Goal: Transaction & Acquisition: Purchase product/service

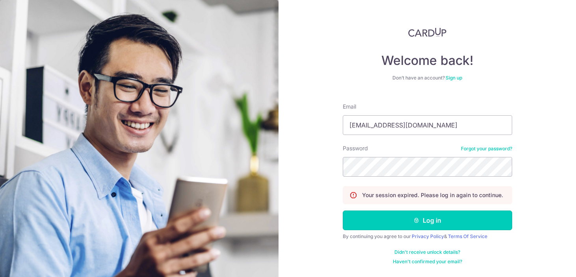
click at [390, 217] on button "Log in" at bounding box center [427, 221] width 169 height 20
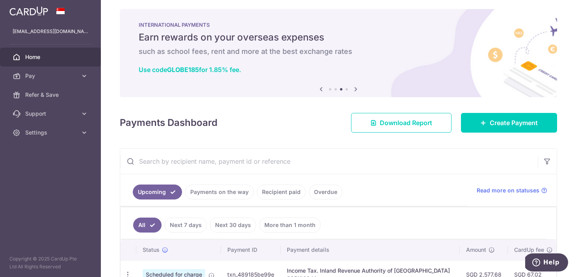
scroll to position [11, 0]
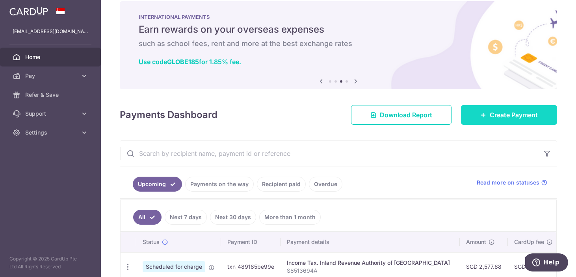
click at [507, 113] on span "Create Payment" at bounding box center [513, 114] width 48 height 9
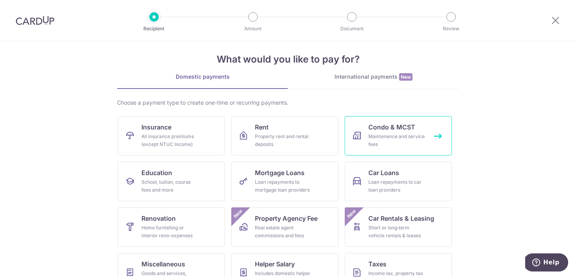
scroll to position [10, 0]
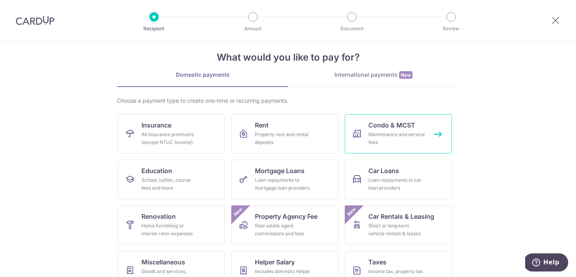
click at [376, 135] on div "Maintenance and service fees" at bounding box center [396, 139] width 57 height 16
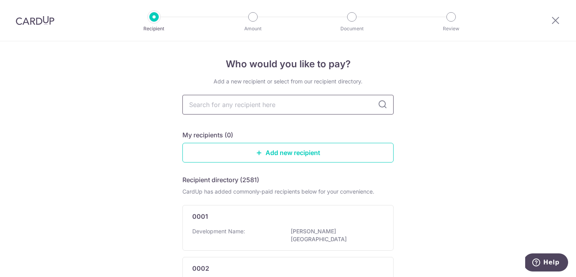
click at [275, 108] on input "text" at bounding box center [287, 105] width 211 height 20
click at [302, 105] on input "text" at bounding box center [287, 105] width 211 height 20
type input "gem"
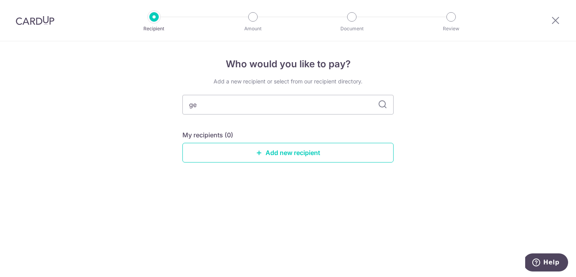
type input "g"
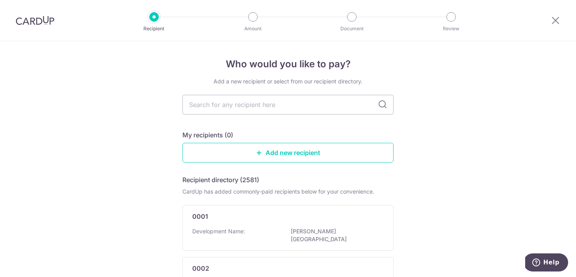
click at [255, 104] on input "text" at bounding box center [287, 105] width 211 height 20
type input "gem residences"
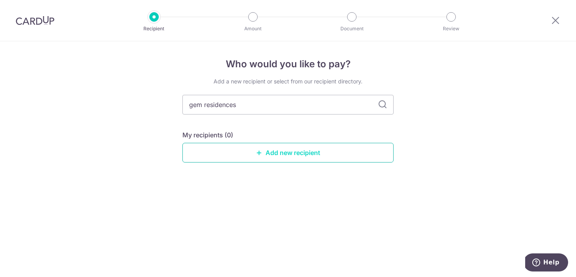
click at [305, 153] on link "Add new recipient" at bounding box center [287, 153] width 211 height 20
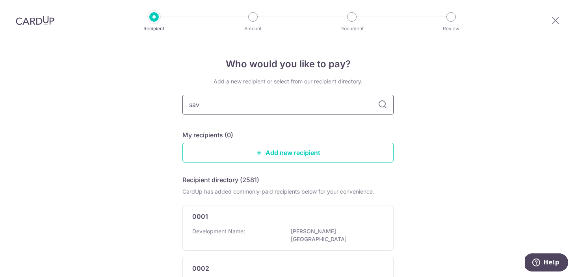
type input "sav"
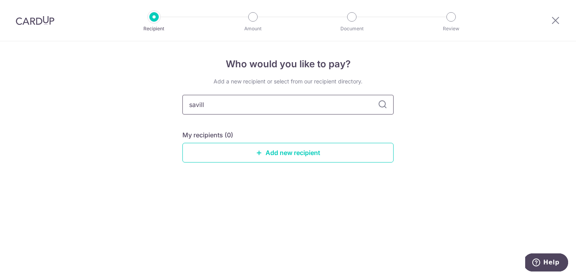
type input "savills"
click at [384, 107] on icon at bounding box center [382, 104] width 9 height 9
click at [336, 156] on link "Add new recipient" at bounding box center [287, 153] width 211 height 20
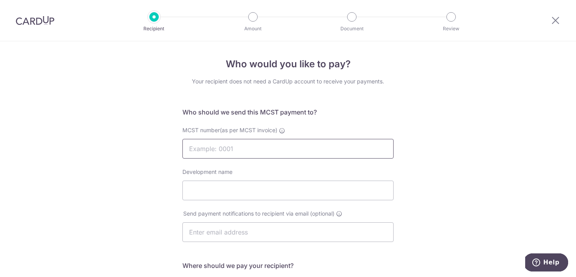
click at [282, 141] on input "MCST number(as per MCST invoice)" at bounding box center [287, 149] width 211 height 20
type input "4696"
click at [413, 140] on div "Who would you like to pay? Your recipient does not need a CardUp account to rec…" at bounding box center [288, 249] width 576 height 417
click at [268, 191] on input "Development name" at bounding box center [287, 191] width 211 height 20
type input "Gem Residences"
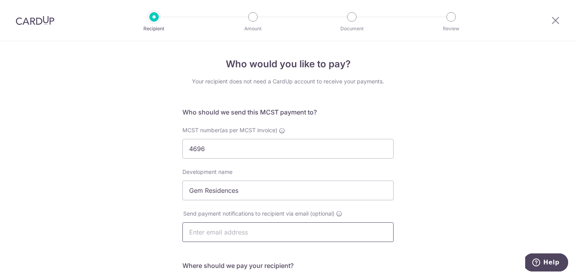
click at [264, 232] on input "text" at bounding box center [287, 232] width 211 height 20
type input "sohymg@gmail"
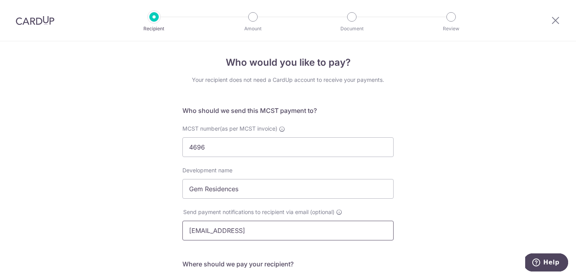
drag, startPoint x: 298, startPoint y: 231, endPoint x: 147, endPoint y: 228, distance: 151.2
click at [147, 228] on div "Who would you like to pay? Your recipient does not need a CardUp account to rec…" at bounding box center [288, 248] width 576 height 417
click at [460, 212] on div "Who would you like to pay? Your recipient does not need a CardUp account to rec…" at bounding box center [288, 248] width 576 height 417
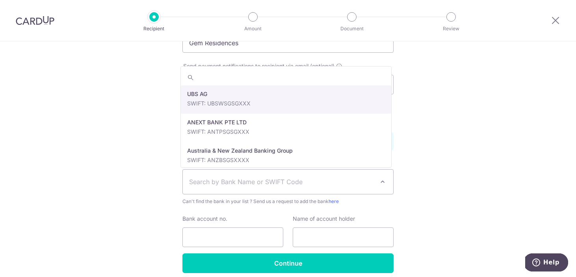
click at [282, 183] on span "Search by Bank Name or SWIFT Code" at bounding box center [281, 181] width 185 height 9
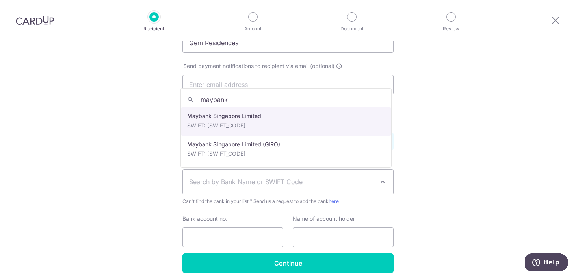
type input "maybank"
select select "10"
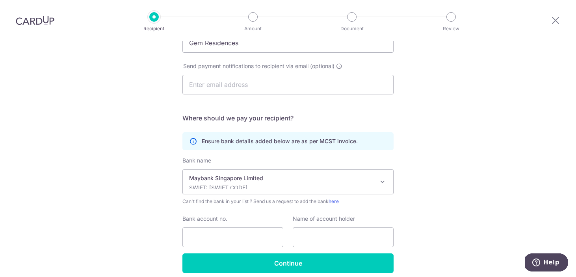
click at [432, 169] on div "Who would you like to pay? Your recipient does not need a CardUp account to rec…" at bounding box center [288, 102] width 576 height 417
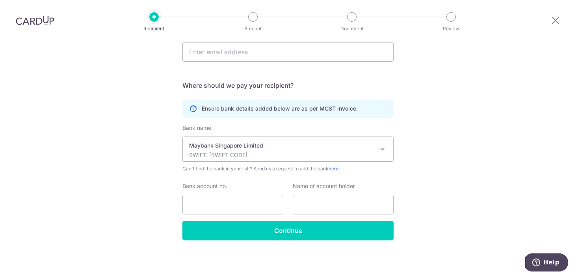
scroll to position [181, 0]
click at [231, 204] on input "Bank account no." at bounding box center [232, 205] width 101 height 20
paste input "04011560637"
type input "04011560637"
click at [304, 202] on input "text" at bounding box center [343, 205] width 101 height 20
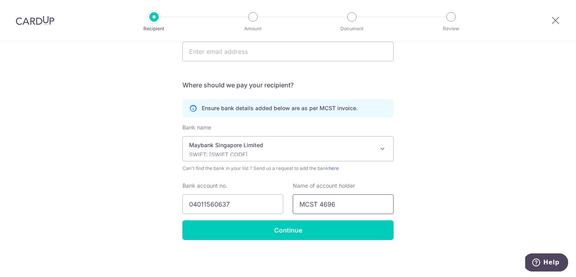
type input "MCST 4696"
click at [426, 135] on div "Who would you like to pay? Your recipient does not need a CardUp account to rec…" at bounding box center [288, 69] width 576 height 417
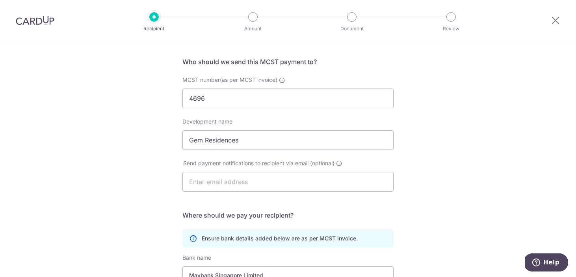
scroll to position [53, 0]
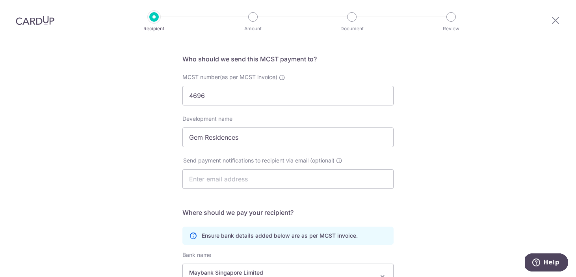
click at [445, 139] on div "Who would you like to pay? Your recipient does not need a CardUp account to rec…" at bounding box center [288, 196] width 576 height 417
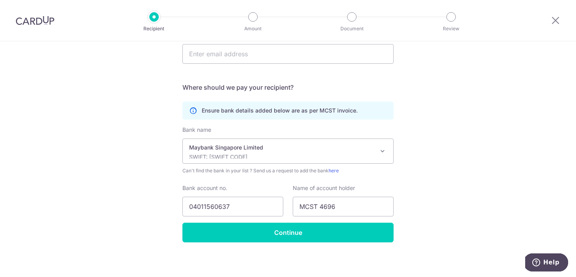
scroll to position [181, 0]
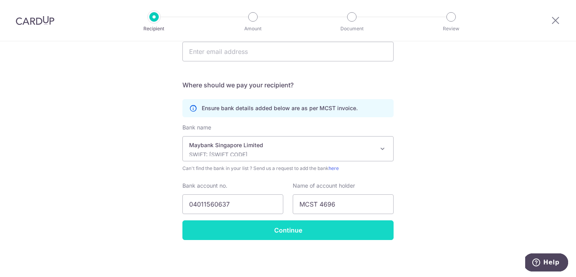
click at [328, 232] on input "Continue" at bounding box center [287, 231] width 211 height 20
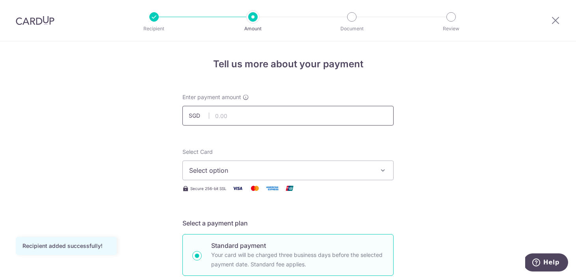
click at [335, 113] on input "text" at bounding box center [287, 116] width 211 height 20
type input "1,190.28"
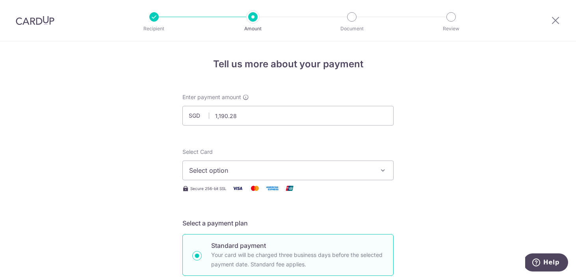
click at [354, 172] on span "Select option" at bounding box center [280, 170] width 183 height 9
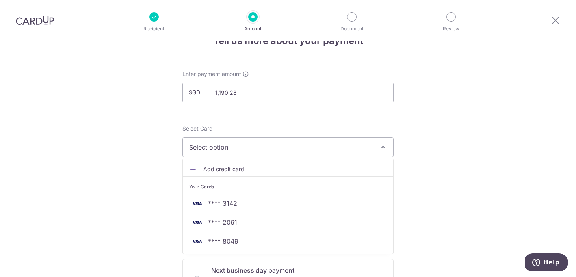
scroll to position [84, 0]
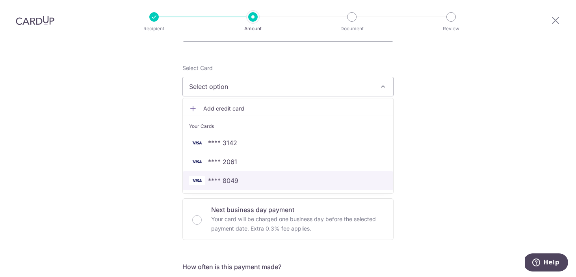
click at [354, 172] on link "**** 8049" at bounding box center [288, 180] width 210 height 19
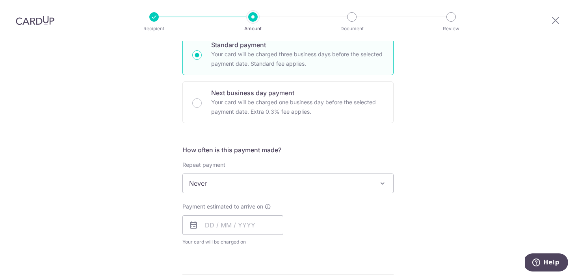
scroll to position [194, 0]
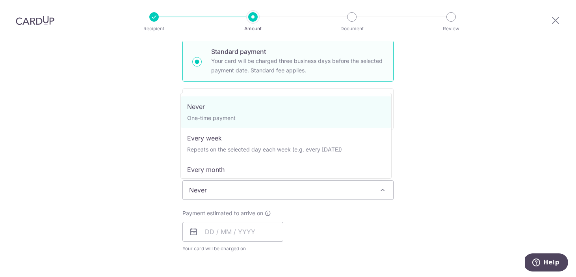
click at [289, 191] on span "Never" at bounding box center [288, 190] width 210 height 19
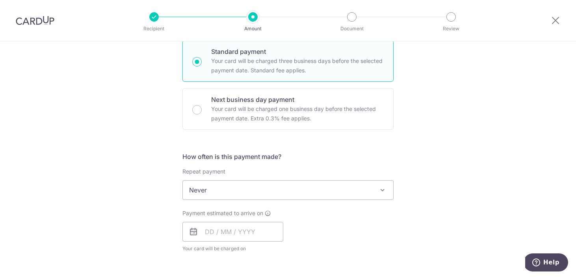
click at [353, 231] on div "Payment estimated to arrive on Your card will be charged on for the first payme…" at bounding box center [288, 230] width 221 height 43
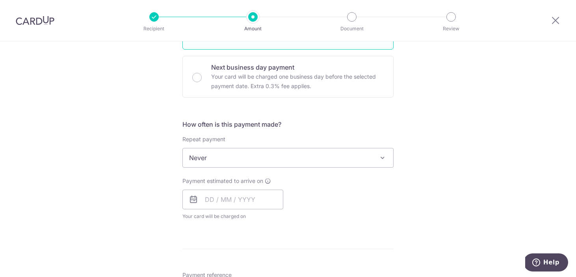
scroll to position [262, 0]
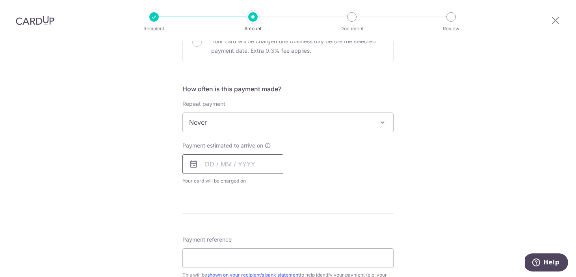
click at [232, 158] on input "text" at bounding box center [232, 164] width 101 height 20
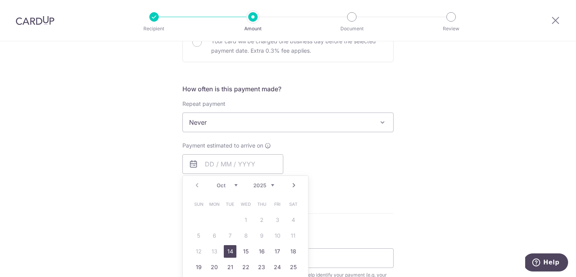
click at [228, 250] on link "14" at bounding box center [230, 251] width 13 height 13
type input "[DATE]"
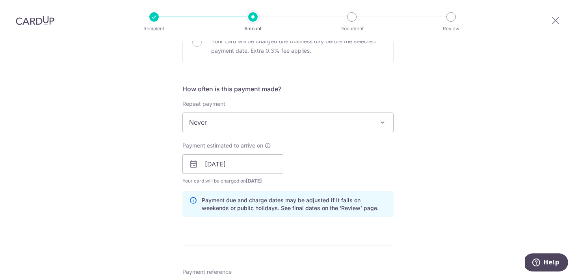
click at [402, 203] on div "Tell us more about your payment Enter payment amount SGD 1,190.28 1190.28 Recip…" at bounding box center [288, 151] width 576 height 745
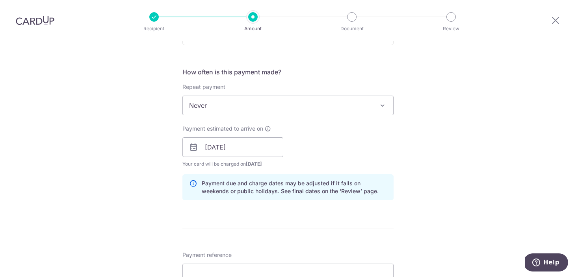
scroll to position [295, 0]
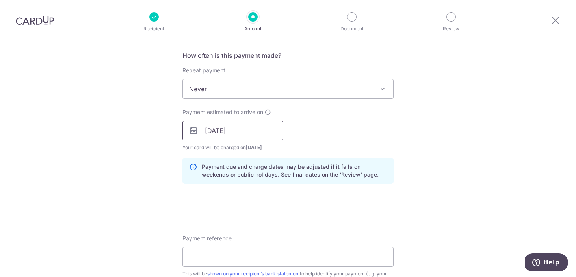
click at [240, 134] on input "[DATE]" at bounding box center [232, 131] width 101 height 20
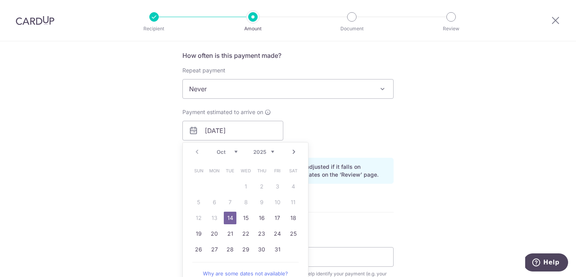
click at [395, 128] on div "Payment estimated to arrive on 14/10/2025 Prev Next Oct Nov Dec 2025 2026 2027 …" at bounding box center [288, 129] width 221 height 43
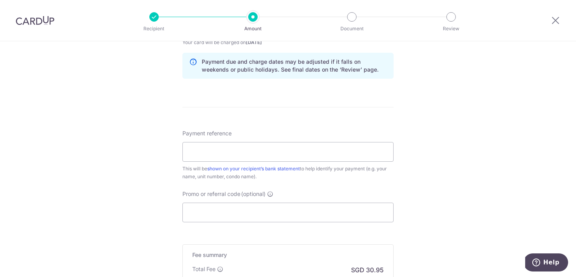
scroll to position [402, 0]
click at [215, 154] on input "Payment reference" at bounding box center [287, 150] width 211 height 20
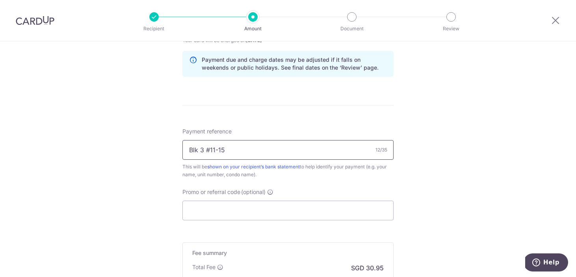
type input "Blk 3 #11-15"
click at [451, 168] on div "Tell us more about your payment Enter payment amount SGD 1,190.28 1190.28 Recip…" at bounding box center [288, 11] width 576 height 745
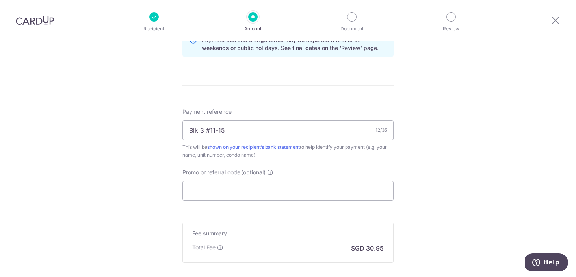
scroll to position [467, 0]
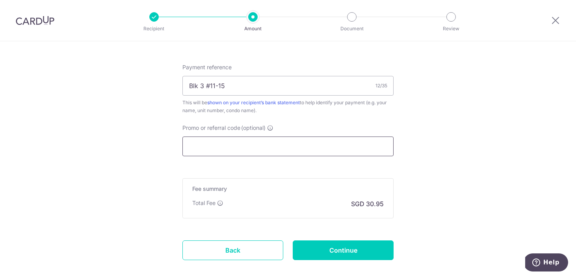
click at [279, 154] on input "Promo or referral code (optional)" at bounding box center [287, 147] width 211 height 20
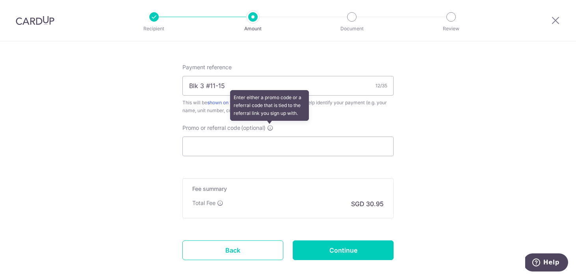
click at [271, 128] on icon at bounding box center [270, 128] width 6 height 6
click at [271, 137] on input "Promo or referral code (optional) Enter either a promo code or a referral code …" at bounding box center [287, 147] width 211 height 20
click at [269, 129] on icon at bounding box center [270, 128] width 6 height 6
click at [269, 137] on input "Promo or referral code (optional) Enter either a promo code or a referral code …" at bounding box center [287, 147] width 211 height 20
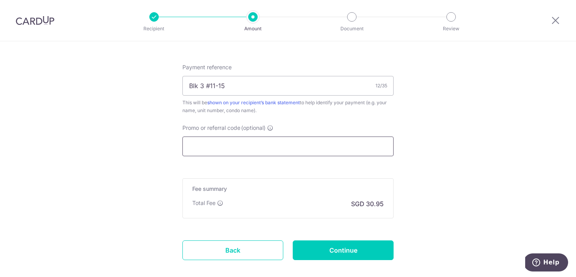
paste input "OFF225"
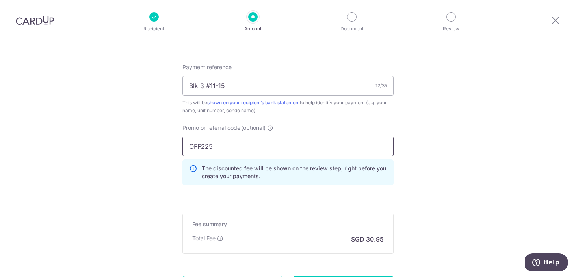
type input "OFF225"
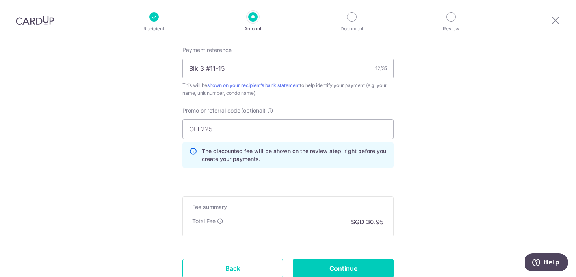
scroll to position [544, 0]
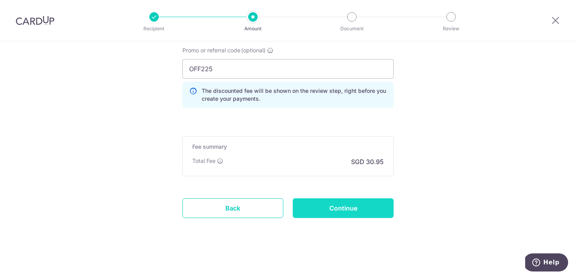
click at [339, 203] on input "Continue" at bounding box center [343, 208] width 101 height 20
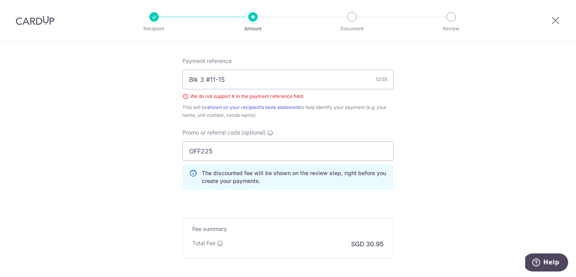
scroll to position [470, 0]
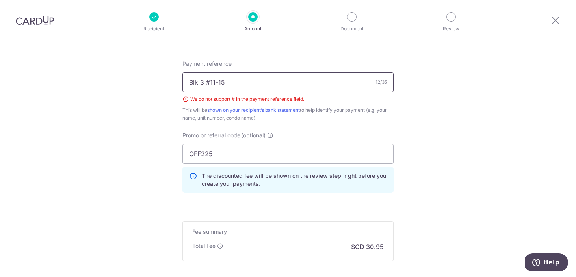
click at [207, 83] on input "Blk 3 #11-15" at bounding box center [287, 82] width 211 height 20
type input "Blk 3 unit 11-15"
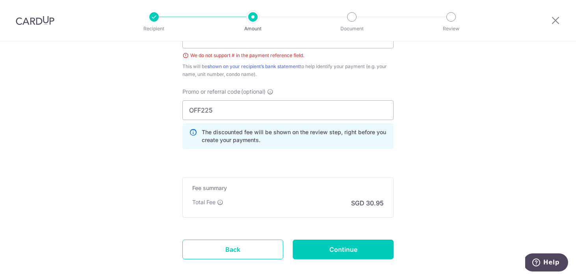
scroll to position [555, 0]
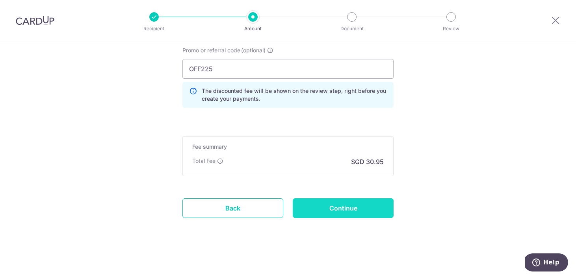
click at [369, 206] on input "Continue" at bounding box center [343, 208] width 101 height 20
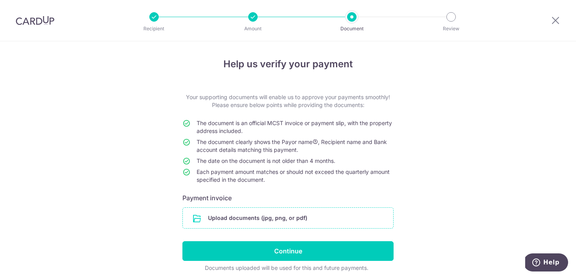
click at [314, 217] on input "file" at bounding box center [288, 218] width 210 height 20
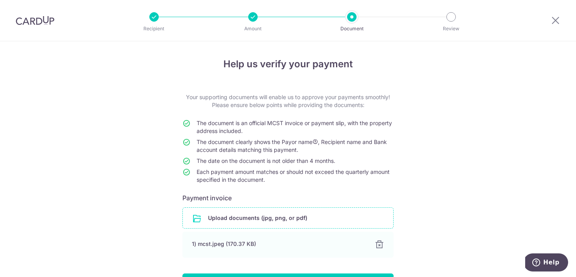
click at [439, 128] on div "Help us verify your payment Your supporting documents will enable us to approve…" at bounding box center [288, 191] width 576 height 300
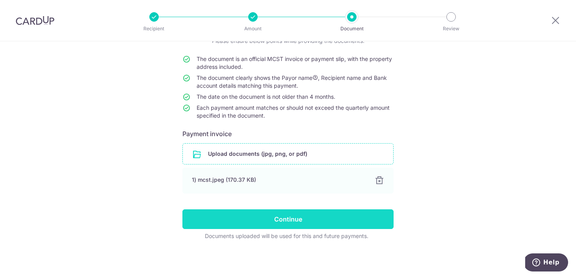
click at [302, 219] on input "Continue" at bounding box center [287, 219] width 211 height 20
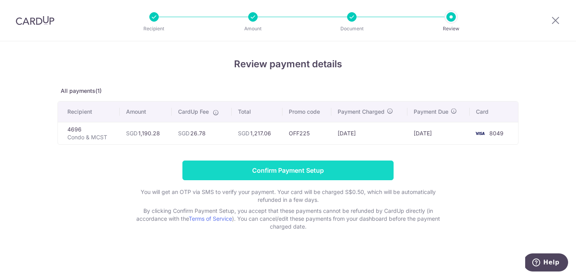
click at [321, 173] on input "Confirm Payment Setup" at bounding box center [287, 171] width 211 height 20
